Goal: Information Seeking & Learning: Learn about a topic

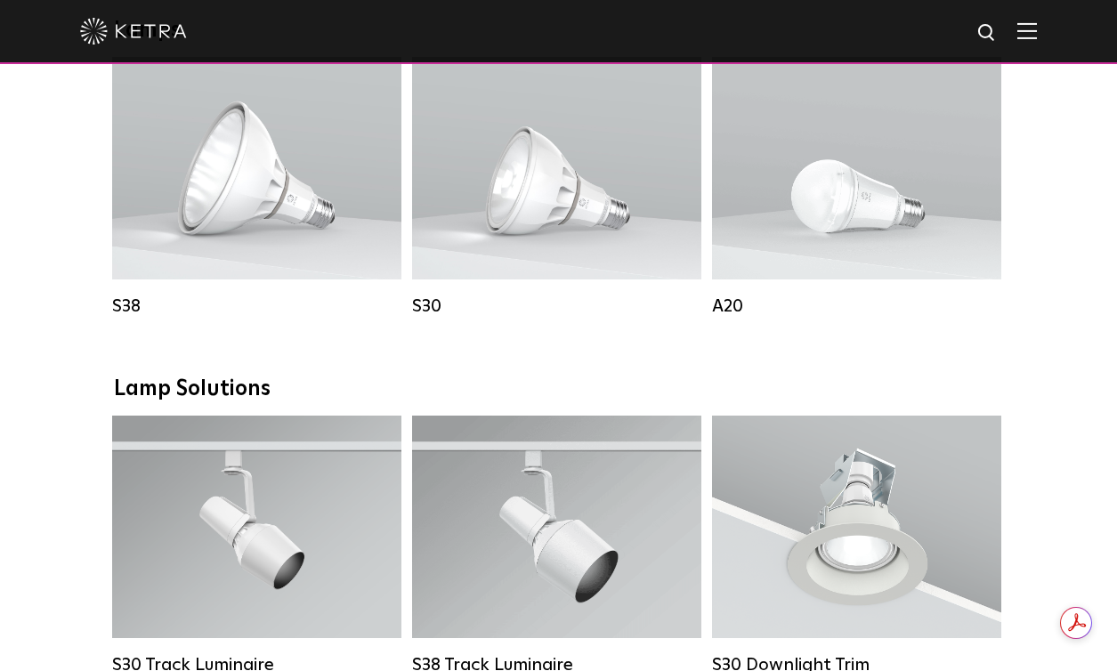
click at [983, 28] on img at bounding box center [987, 33] width 22 height 22
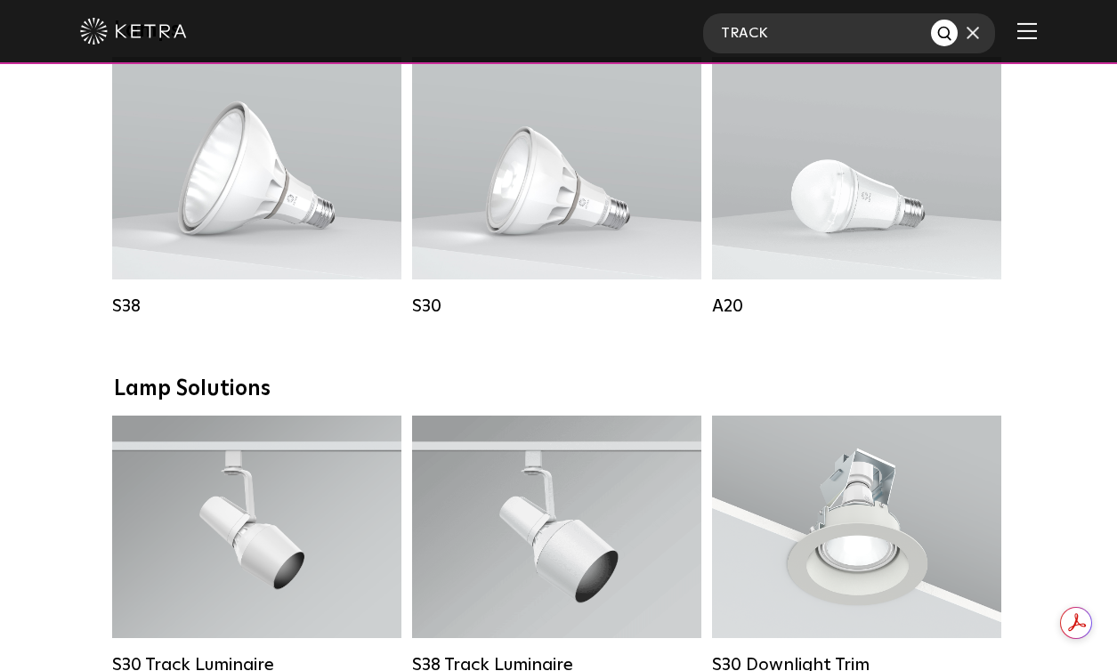
type input "TRACK"
click at [931, 20] on button "Search" at bounding box center [944, 33] width 27 height 27
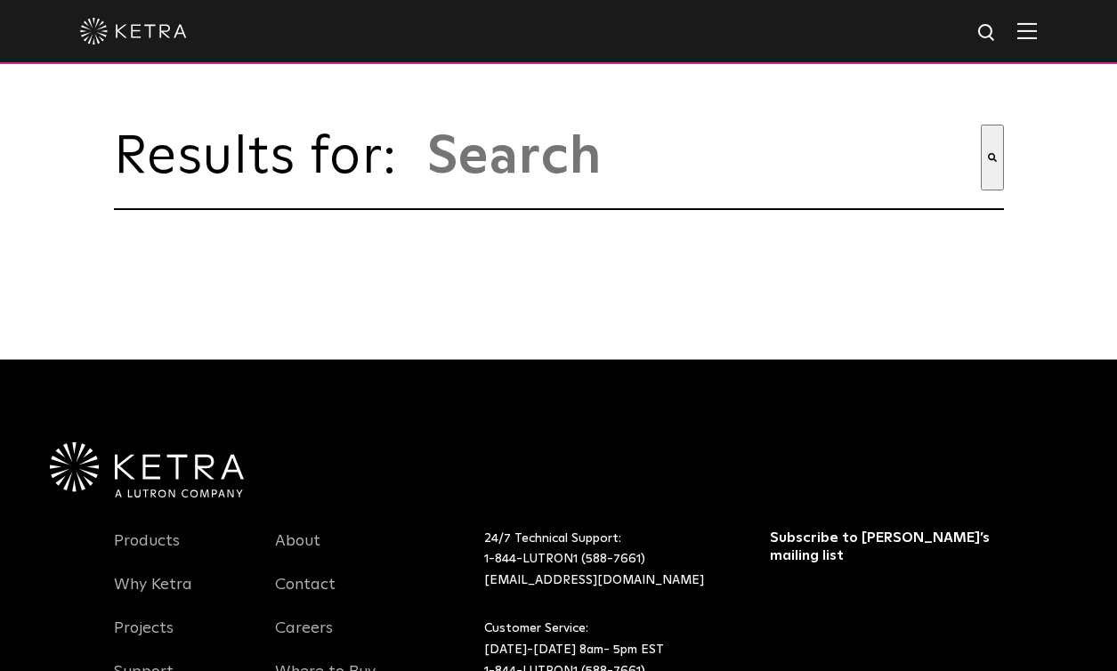
type input "track"
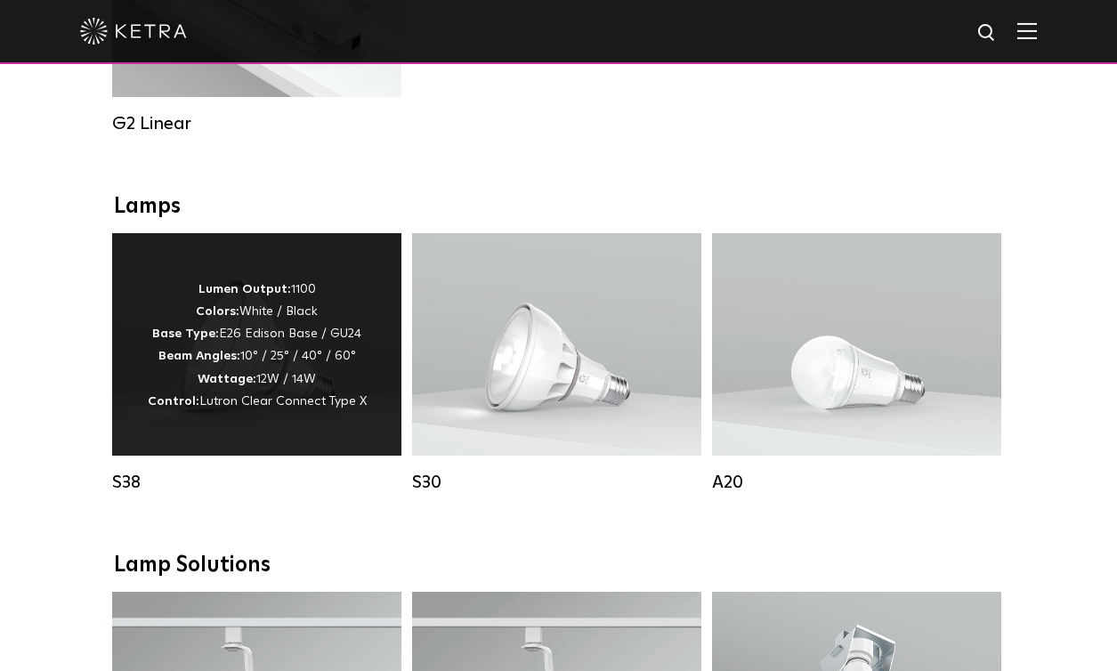
scroll to position [1159, 0]
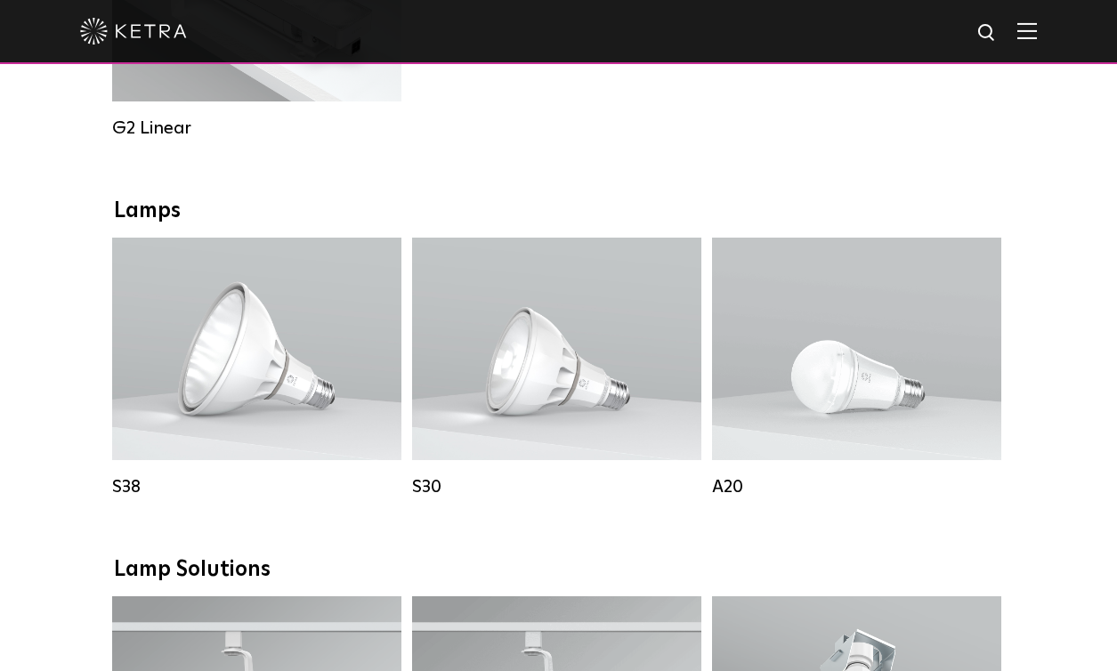
click at [985, 35] on img at bounding box center [987, 33] width 22 height 22
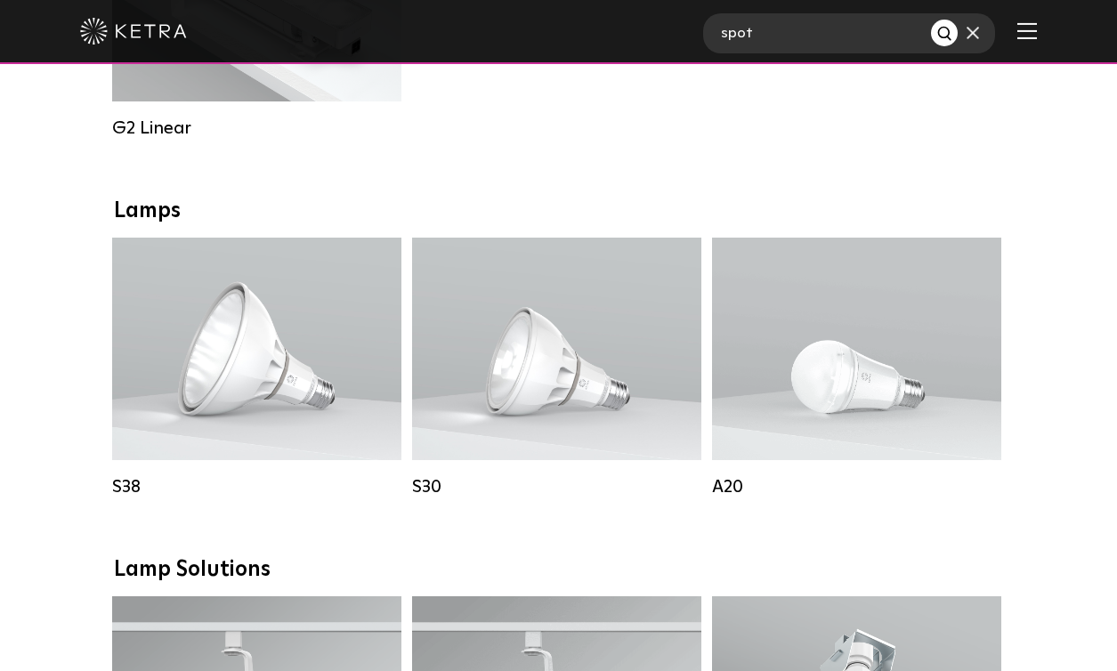
type input "spot"
click at [931, 20] on button "Search" at bounding box center [944, 33] width 27 height 27
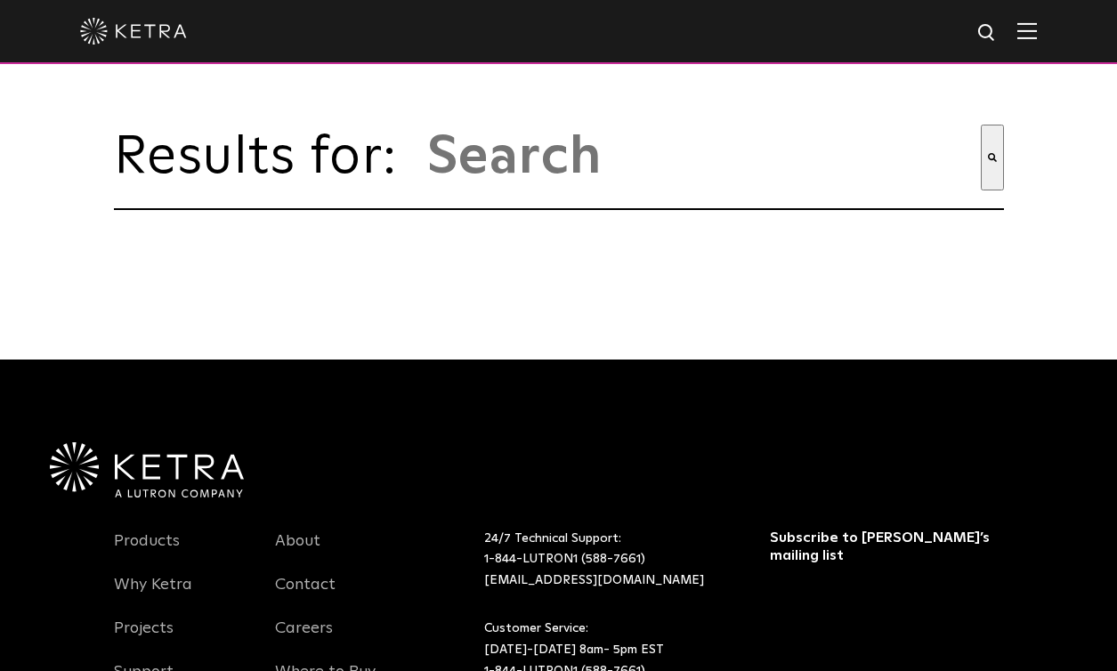
type input "spot"
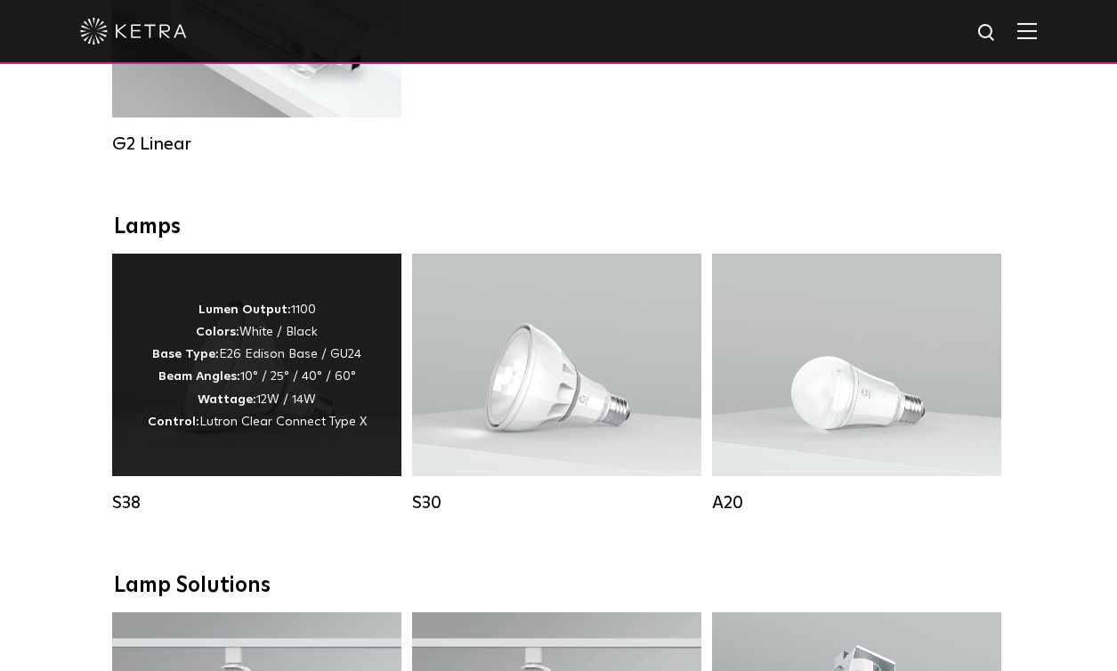
scroll to position [1167, 0]
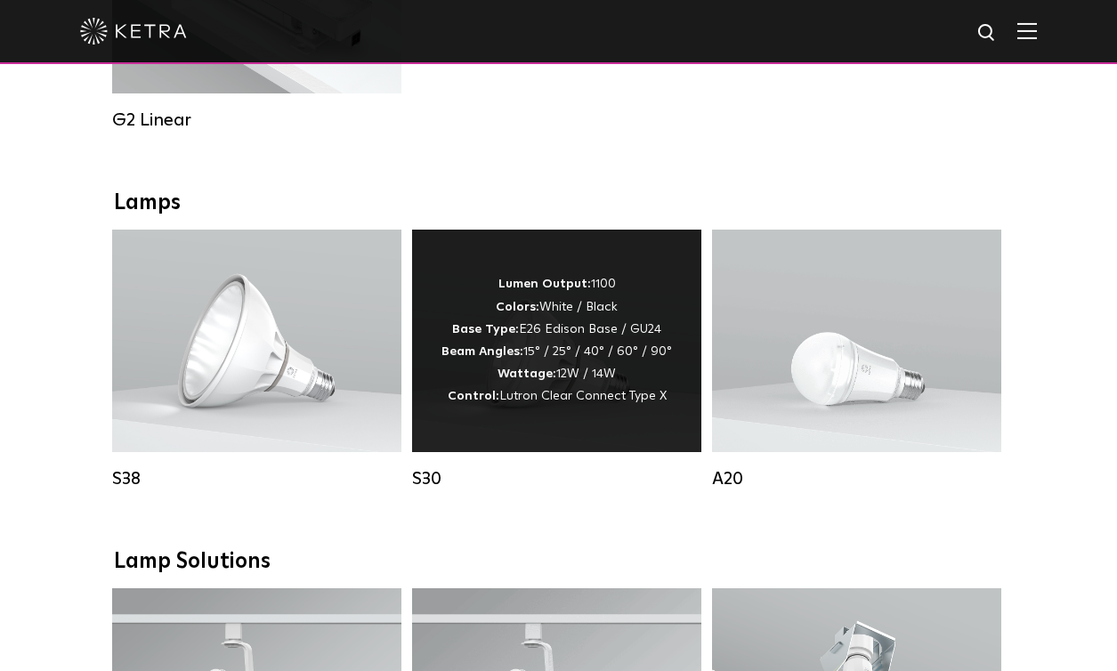
click at [618, 263] on div "Lumen Output: 1100 Colors: White / Black Base Type: E26 Edison Base / GU24 Beam…" at bounding box center [556, 341] width 289 height 222
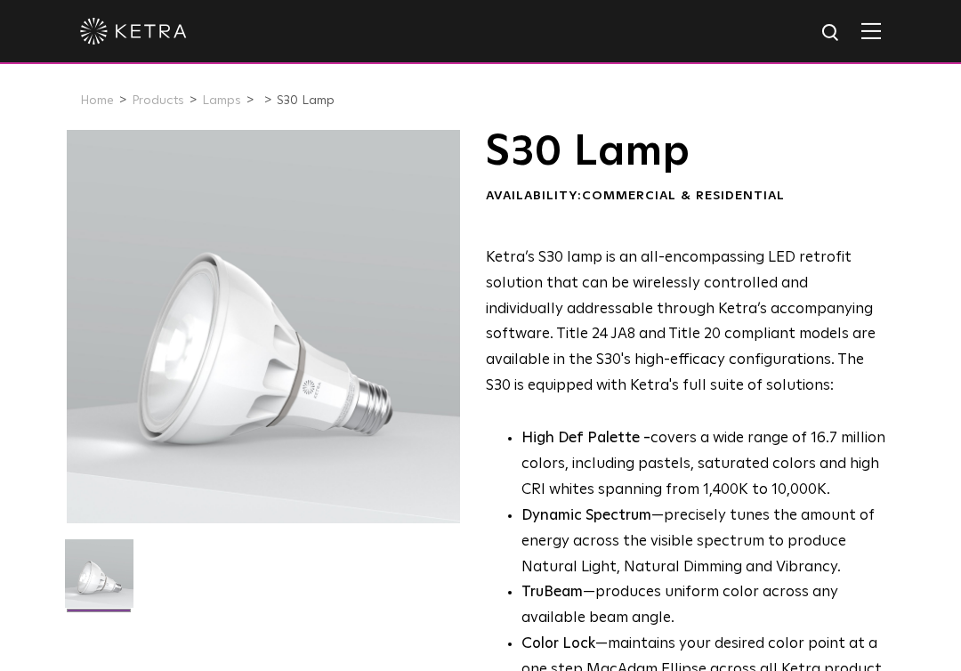
click at [804, 223] on div "S30 Lamp Availability: Commercial & Residential Ketra’s S30 lamp is an all-enco…" at bounding box center [687, 479] width 402 height 698
